Goal: Transaction & Acquisition: Purchase product/service

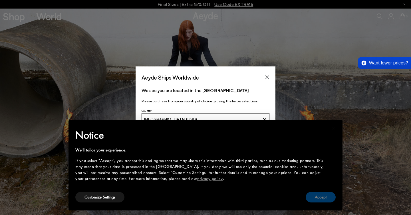
click at [314, 197] on button "Accept" at bounding box center [321, 197] width 30 height 11
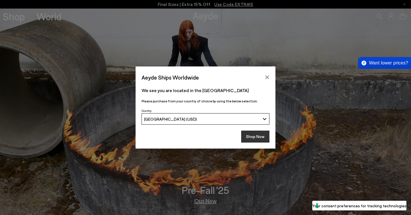
click at [259, 132] on button "Shop Now" at bounding box center [255, 137] width 28 height 12
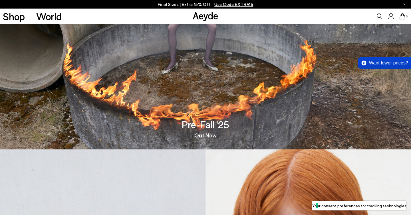
scroll to position [76, 0]
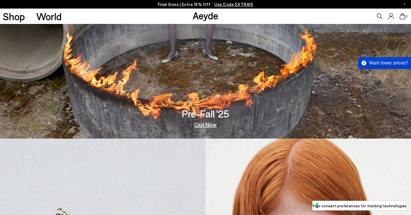
click at [213, 124] on link "Out Now" at bounding box center [205, 125] width 22 height 6
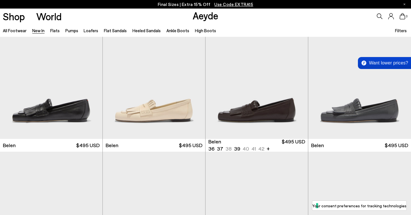
scroll to position [30, 0]
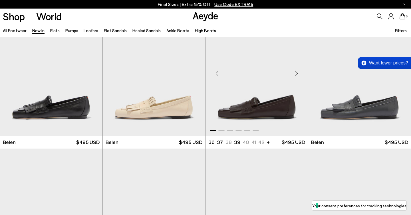
click at [260, 109] on img "1 / 6" at bounding box center [256, 71] width 102 height 129
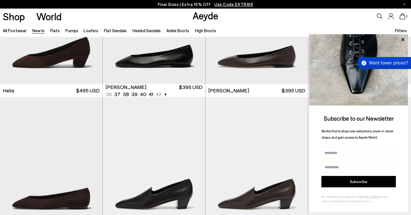
scroll to position [648, 0]
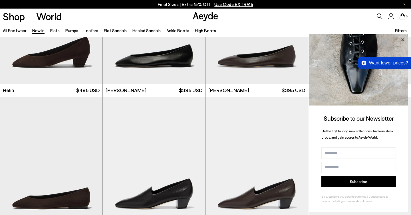
click at [403, 38] on icon at bounding box center [402, 39] width 7 height 7
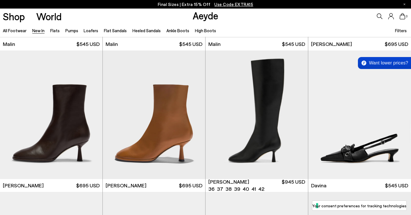
scroll to position [1545, 0]
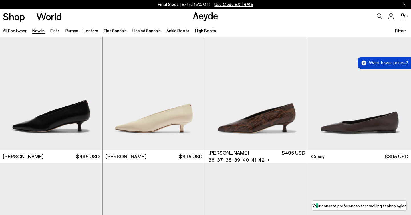
scroll to position [2141, 0]
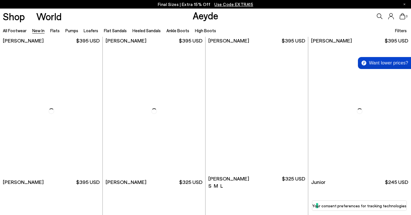
scroll to position [3389, 0]
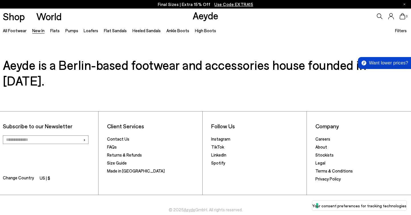
scroll to position [4842, 0]
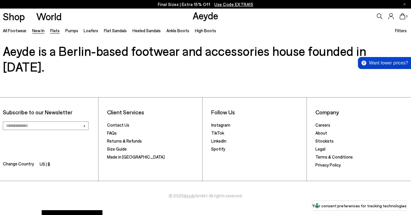
click at [55, 31] on link "Flats" at bounding box center [54, 30] width 9 height 5
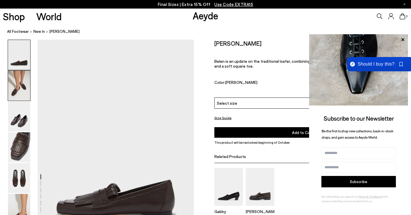
click at [17, 92] on img at bounding box center [19, 86] width 22 height 30
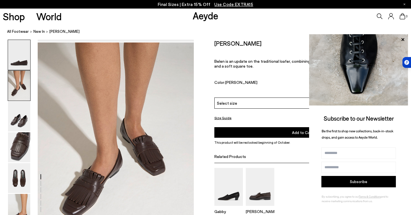
scroll to position [210, 0]
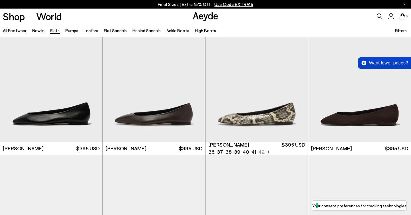
scroll to position [25, 0]
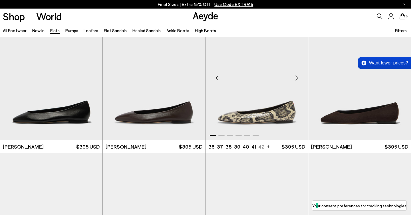
click at [248, 113] on img "1 / 6" at bounding box center [256, 75] width 102 height 129
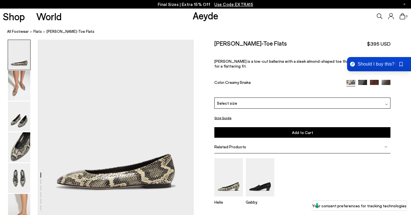
click at [387, 103] on img at bounding box center [386, 104] width 3 height 3
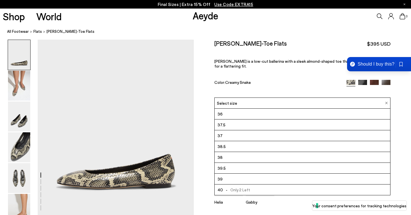
click at [280, 141] on li "38.5" at bounding box center [302, 146] width 175 height 11
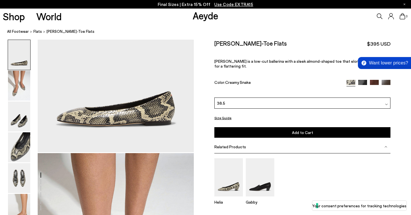
scroll to position [64, 0]
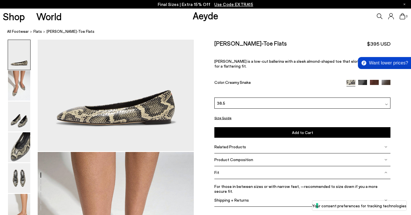
click at [386, 103] on img at bounding box center [386, 104] width 3 height 3
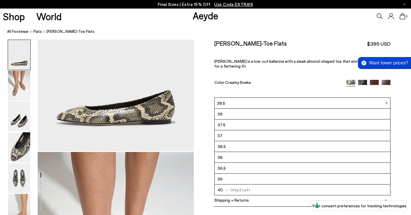
click at [266, 152] on li "38" at bounding box center [302, 157] width 175 height 11
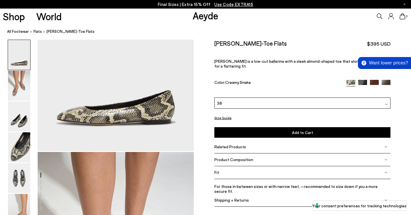
click at [313, 127] on button "Add to Cart Select a Size First" at bounding box center [302, 132] width 176 height 11
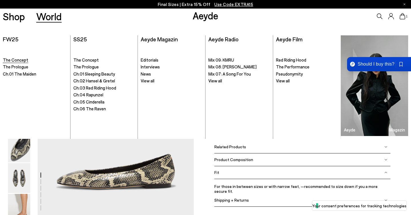
click at [16, 60] on span "The Concept" at bounding box center [15, 59] width 25 height 5
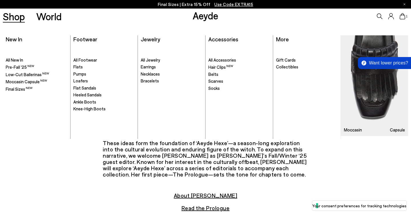
click at [13, 16] on link "Shop" at bounding box center [14, 16] width 22 height 10
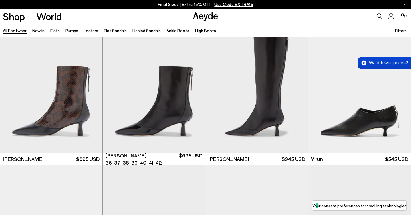
scroll to position [1714, 0]
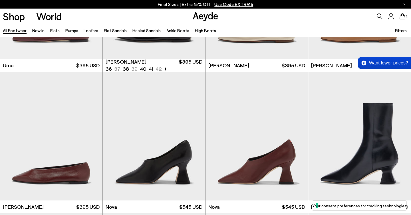
scroll to position [4522, 0]
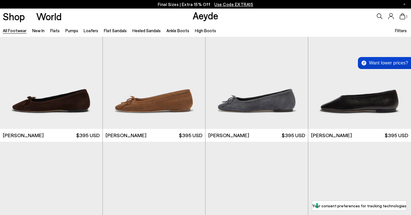
scroll to position [5155, 0]
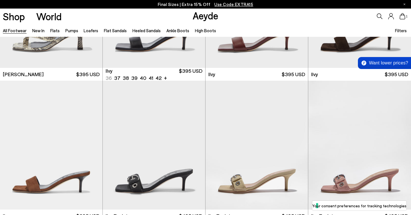
scroll to position [6210, 0]
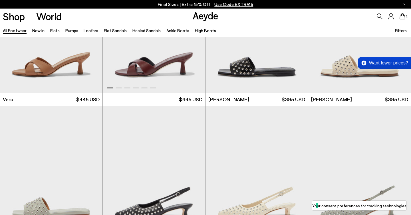
scroll to position [7028, 0]
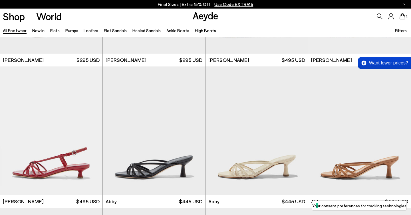
scroll to position [7925, 0]
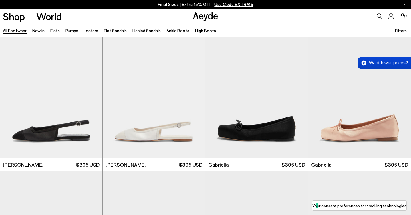
scroll to position [8831, 0]
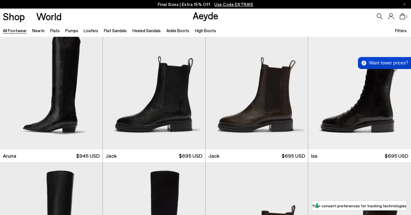
scroll to position [9940, 0]
